Goal: Navigation & Orientation: Find specific page/section

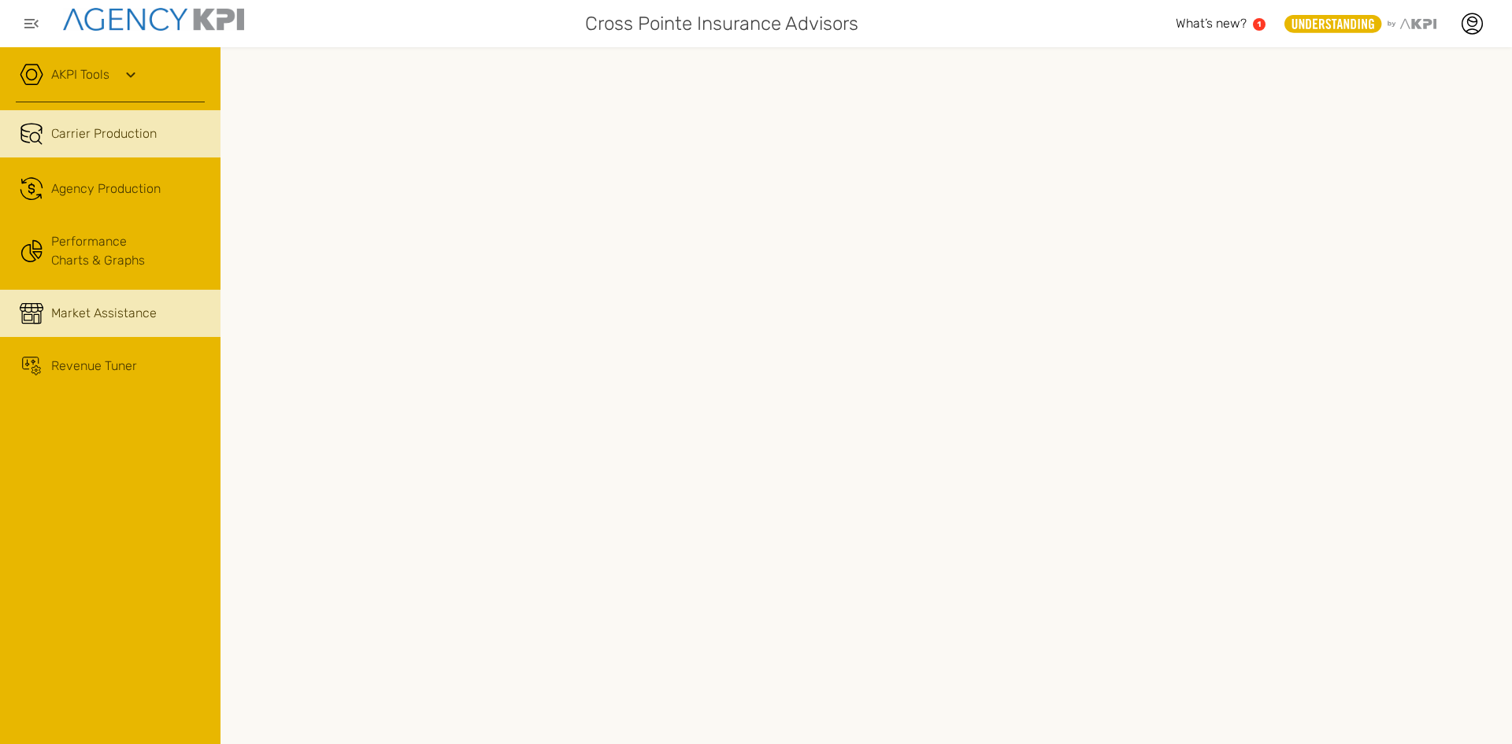
click at [65, 317] on span "Market Assistance" at bounding box center [104, 313] width 106 height 19
click at [160, 146] on link "Carrier Production" at bounding box center [110, 133] width 220 height 47
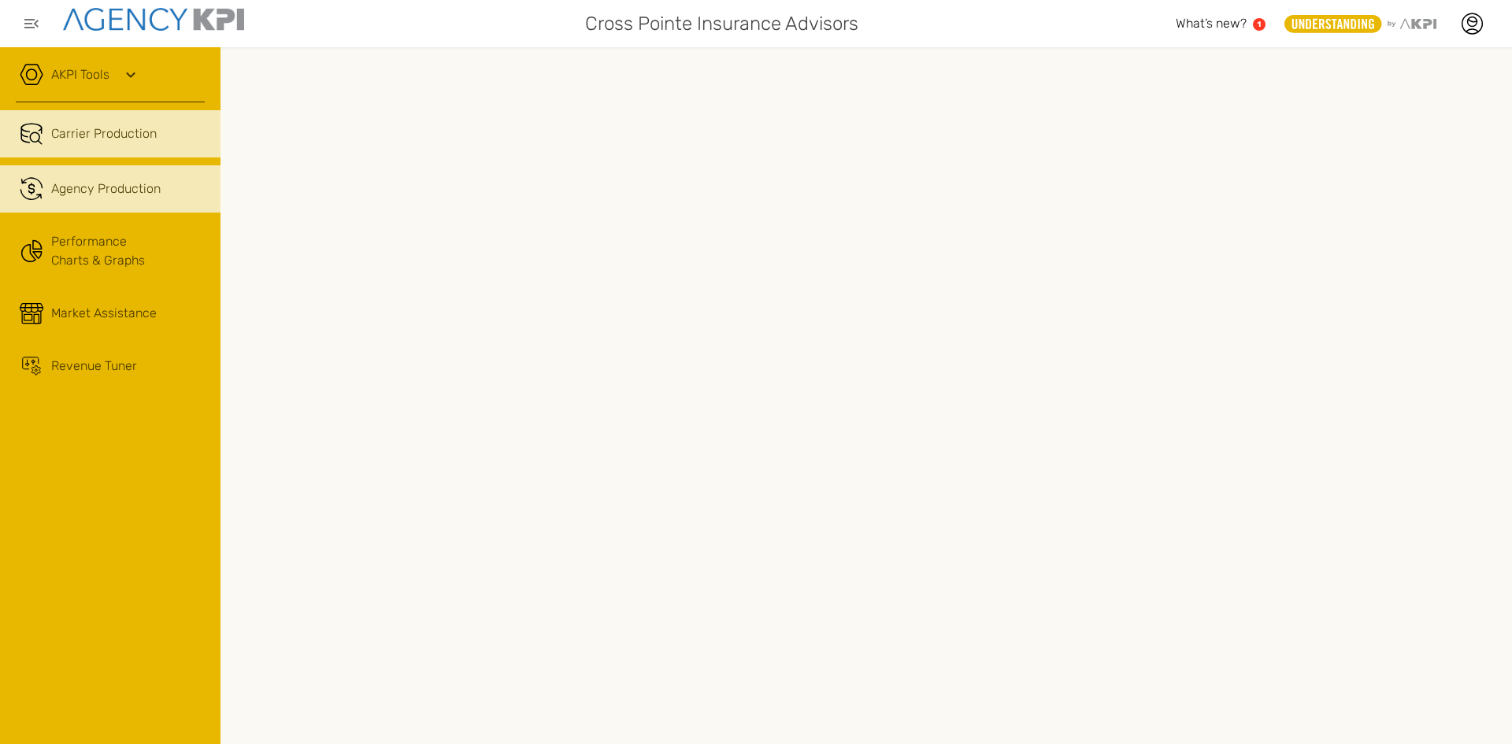
click at [180, 187] on div "Agency Production" at bounding box center [128, 189] width 154 height 19
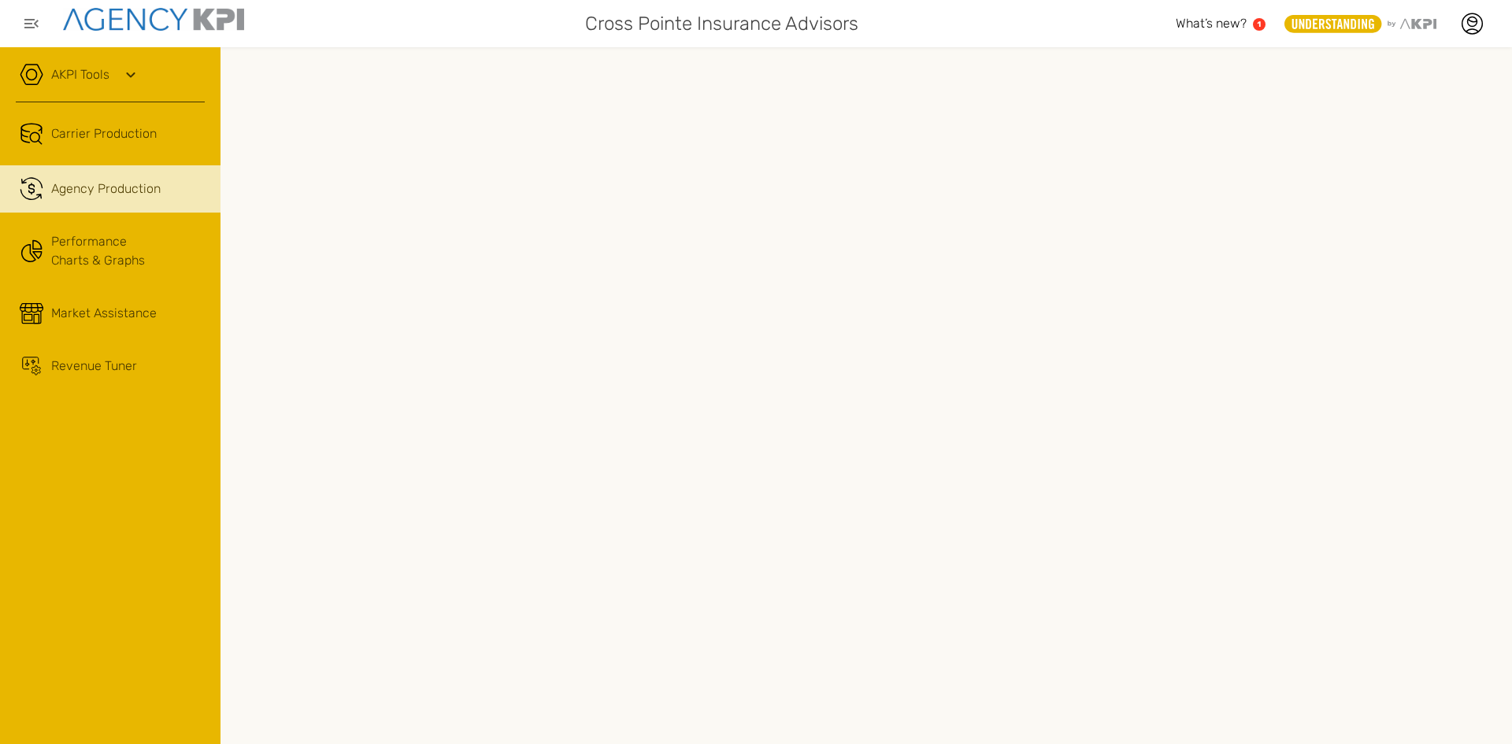
click at [76, 106] on div "Carrier Production .cls-1{fill:none;stroke:#221f20;stroke-linecap:round;stroke-…" at bounding box center [110, 248] width 189 height 293
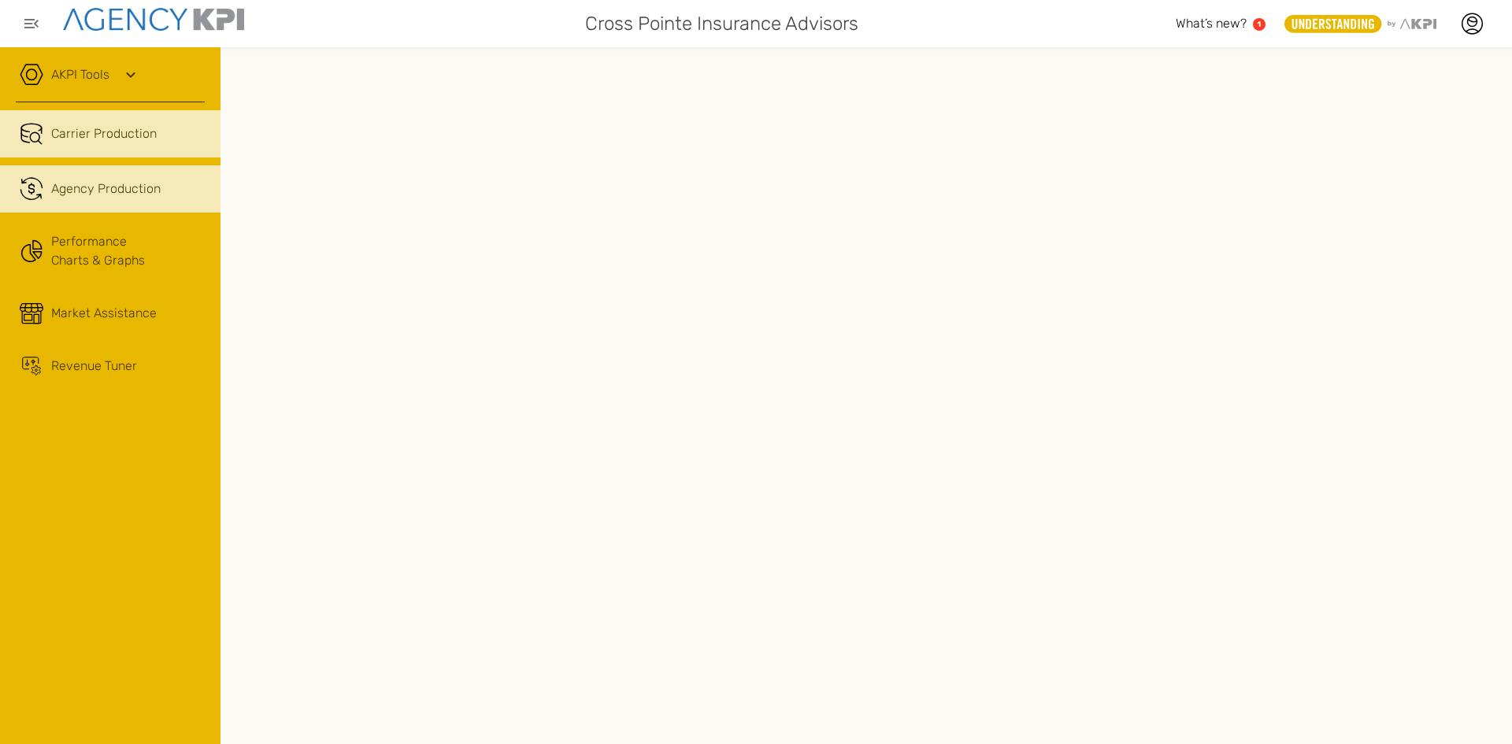
click at [89, 129] on span "Carrier Production" at bounding box center [104, 133] width 106 height 19
click at [120, 195] on span "Agency Production" at bounding box center [105, 189] width 109 height 19
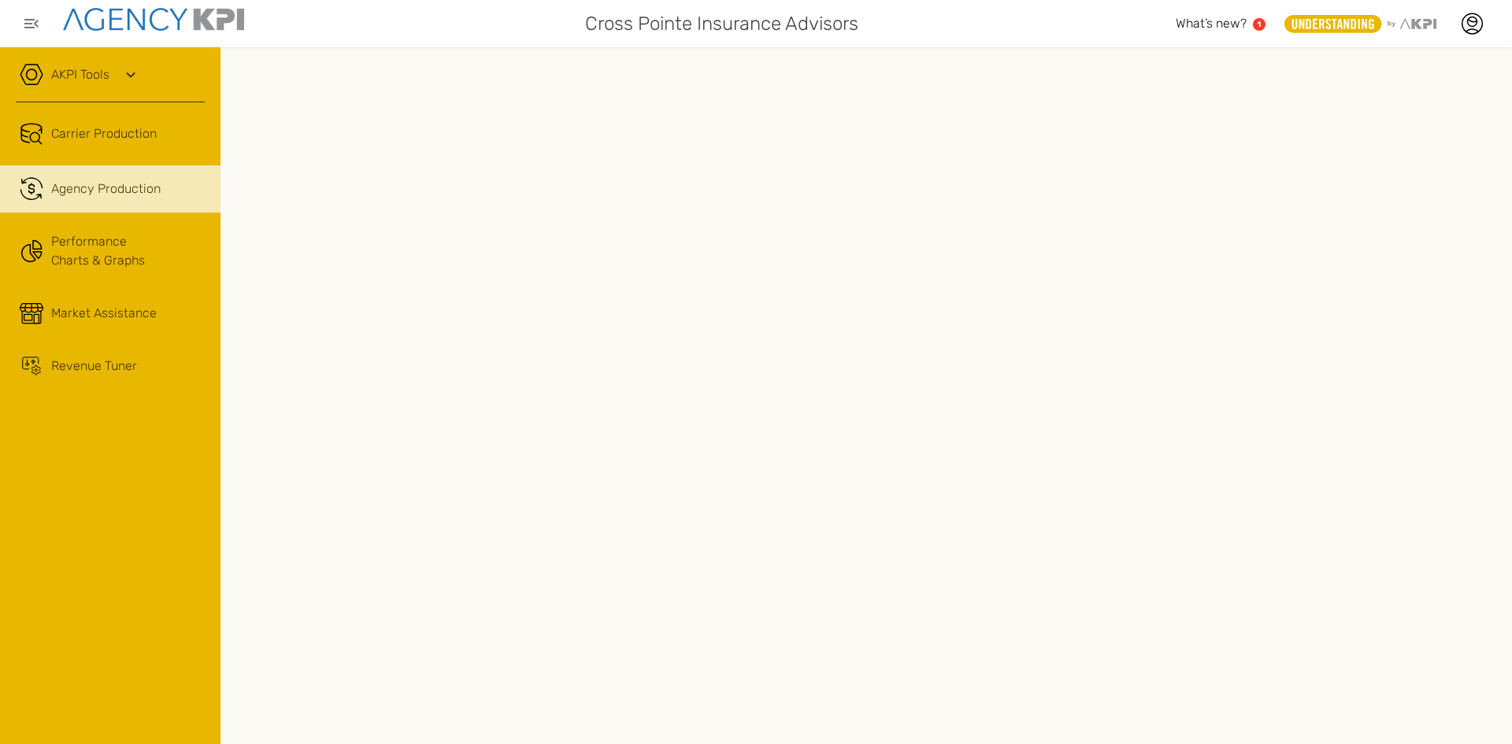
click at [98, 184] on span "Agency Production" at bounding box center [105, 189] width 109 height 19
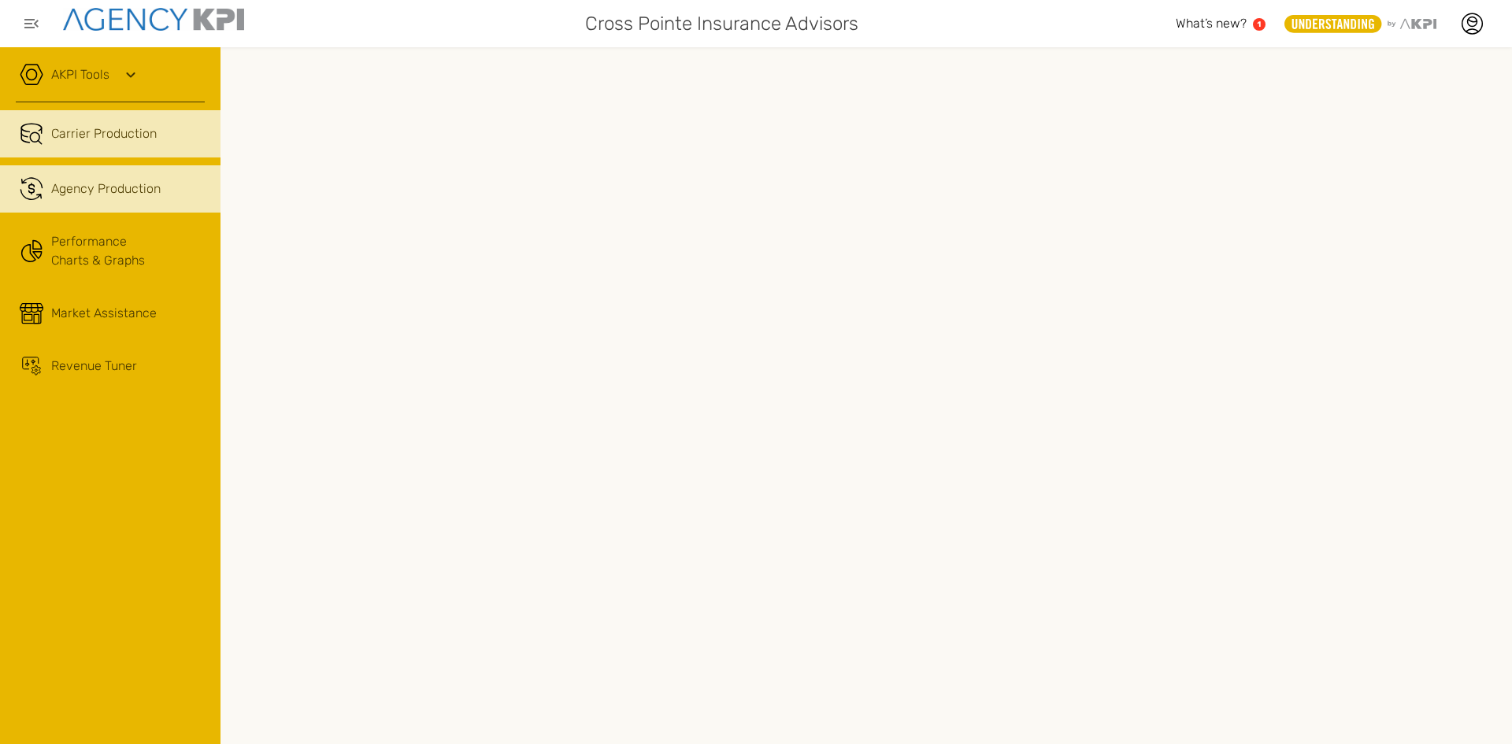
click at [98, 135] on span "Carrier Production" at bounding box center [104, 133] width 106 height 19
click at [61, 183] on span "Agency Production" at bounding box center [105, 189] width 109 height 19
